Goal: Check status

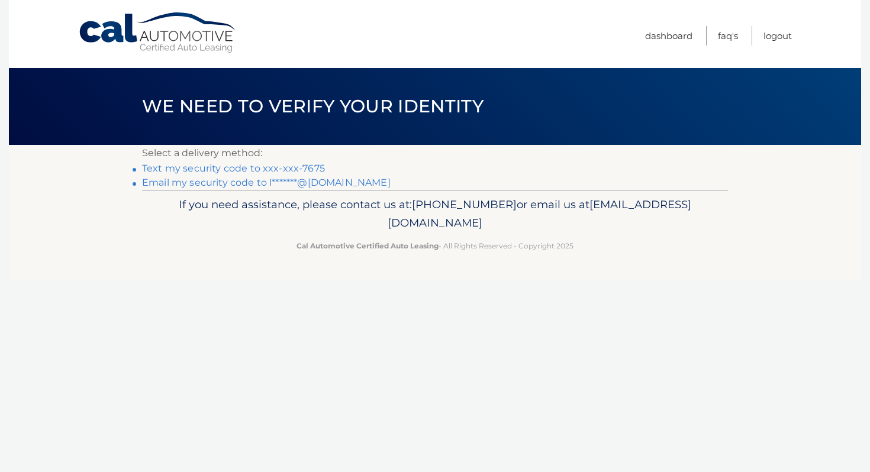
click at [267, 172] on link "Text my security code to xxx-xxx-7675" at bounding box center [233, 168] width 183 height 11
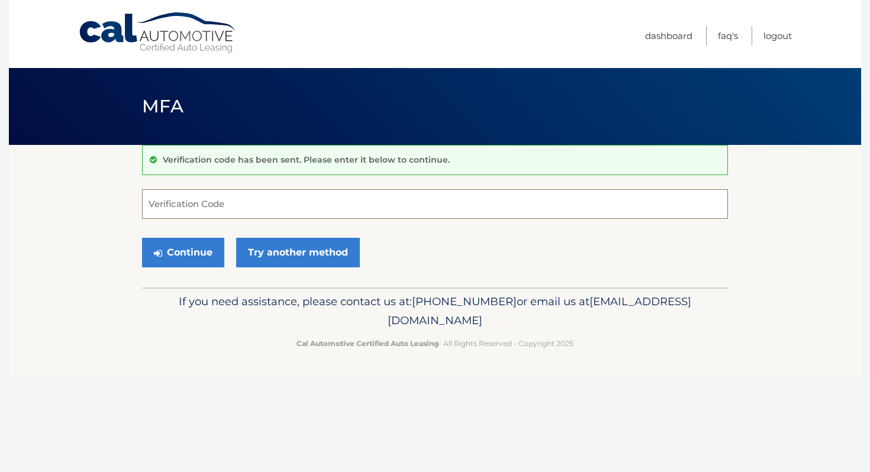
click at [248, 207] on input "Verification Code" at bounding box center [435, 204] width 586 height 30
type input "090761"
click at [177, 258] on button "Continue" at bounding box center [183, 253] width 82 height 30
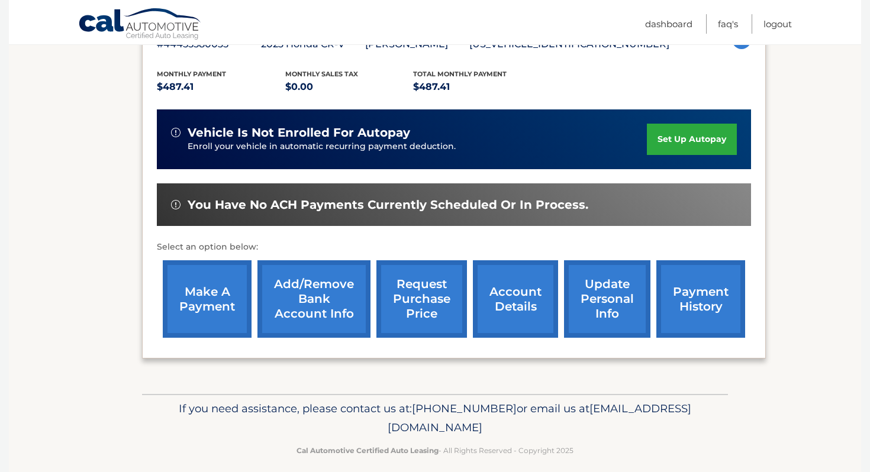
scroll to position [237, 0]
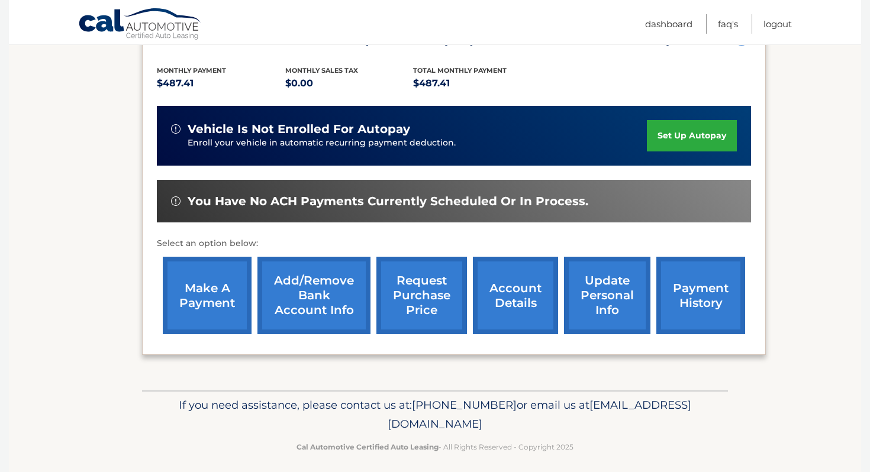
click at [505, 296] on link "account details" at bounding box center [515, 296] width 85 height 78
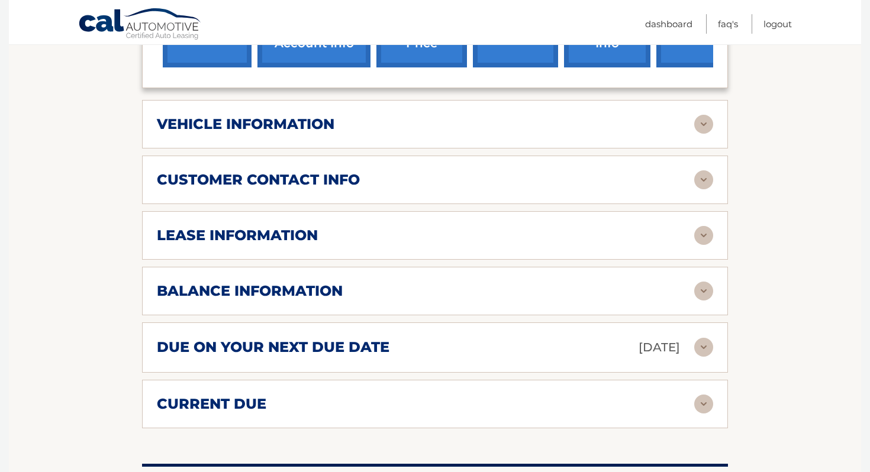
scroll to position [521, 0]
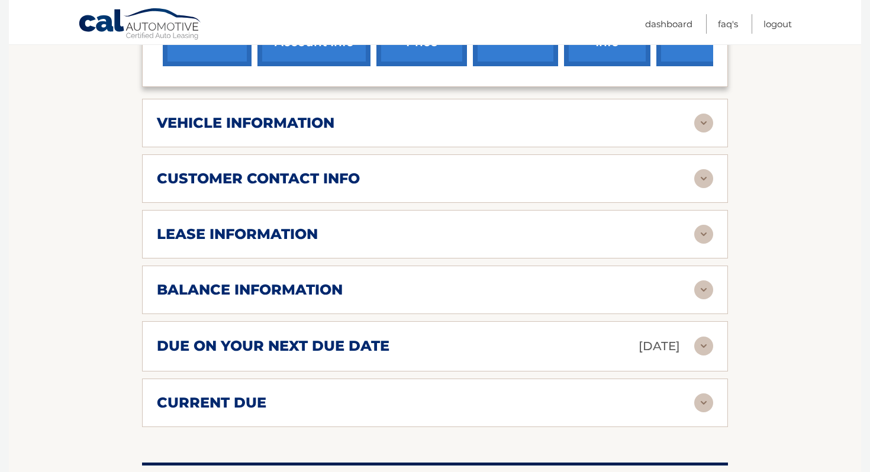
click at [412, 280] on div "balance information" at bounding box center [435, 289] width 556 height 19
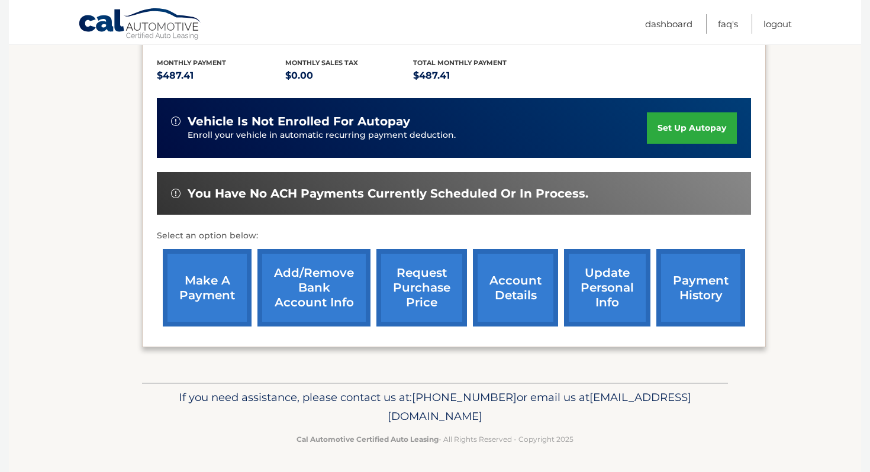
scroll to position [233, 0]
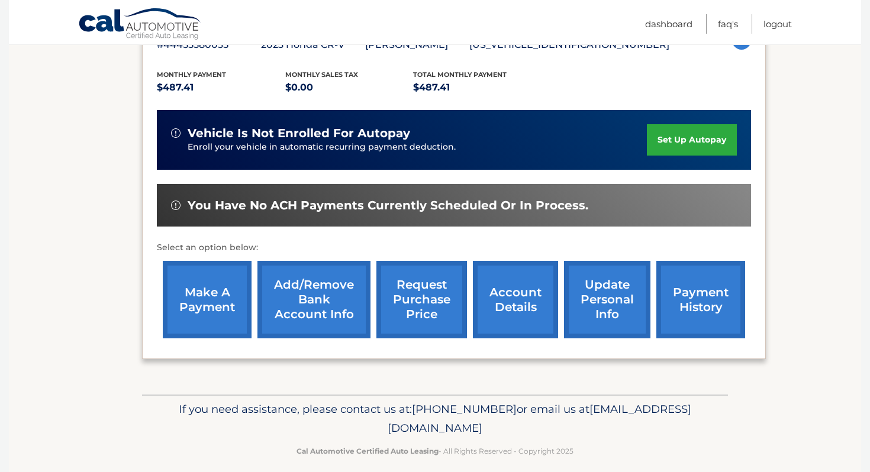
click at [502, 312] on link "account details" at bounding box center [515, 300] width 85 height 78
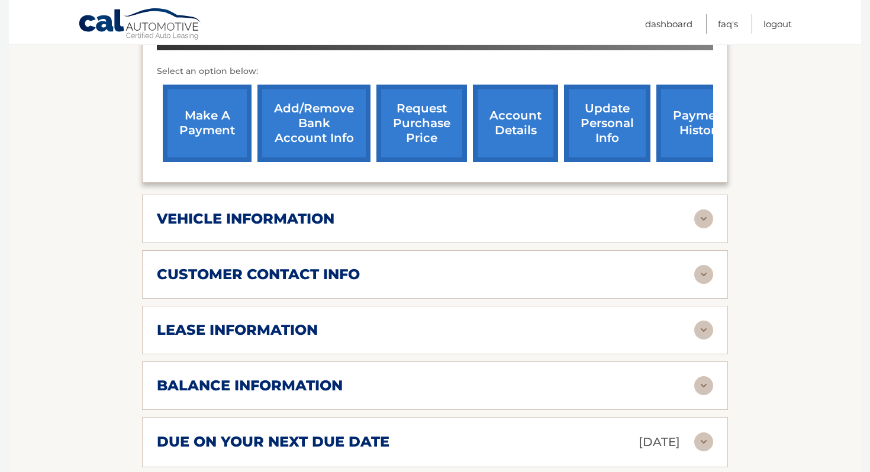
scroll to position [424, 0]
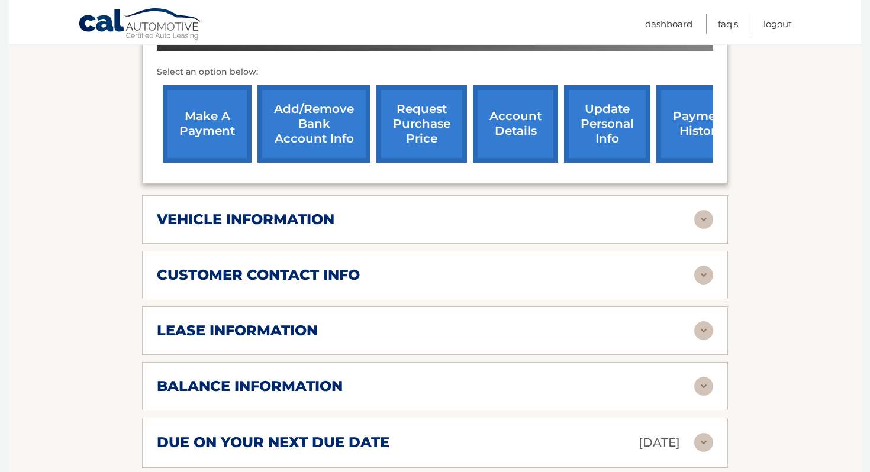
click at [353, 311] on div "lease information Contract Start Date [DATE] Term 39 Maturity Date [DATE] Start…" at bounding box center [435, 330] width 586 height 49
click at [704, 332] on img at bounding box center [703, 330] width 19 height 19
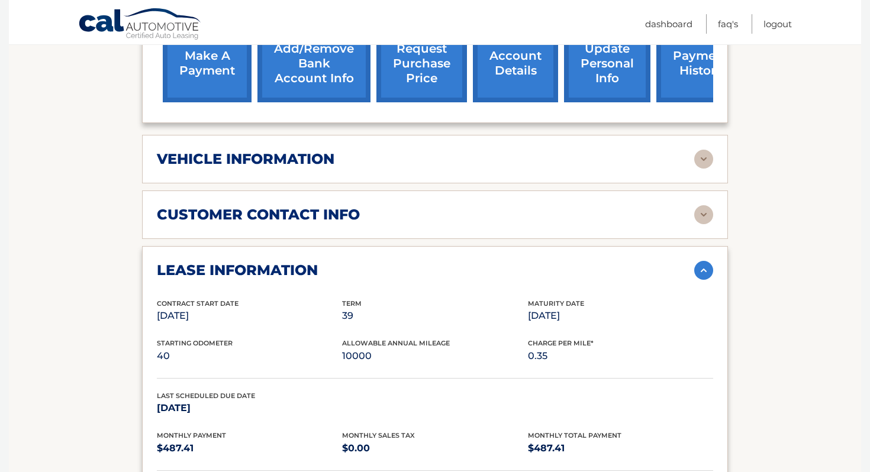
scroll to position [491, 0]
